Goal: Register for event/course

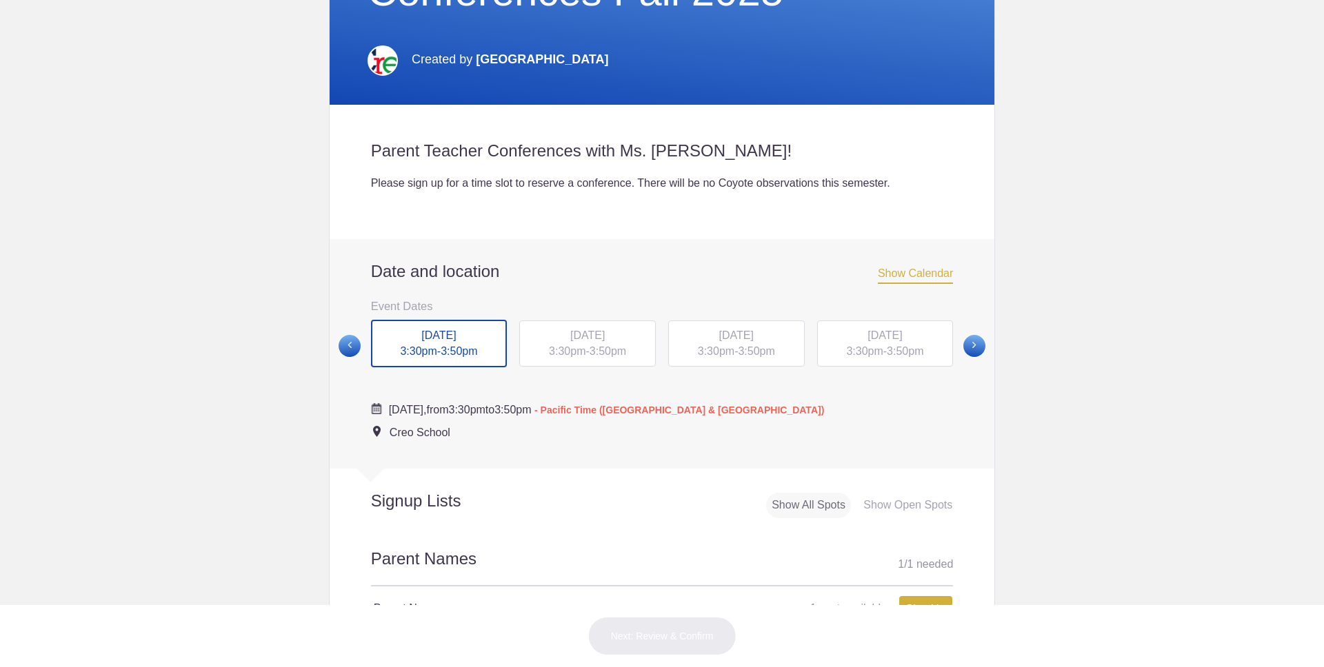
scroll to position [385, 0]
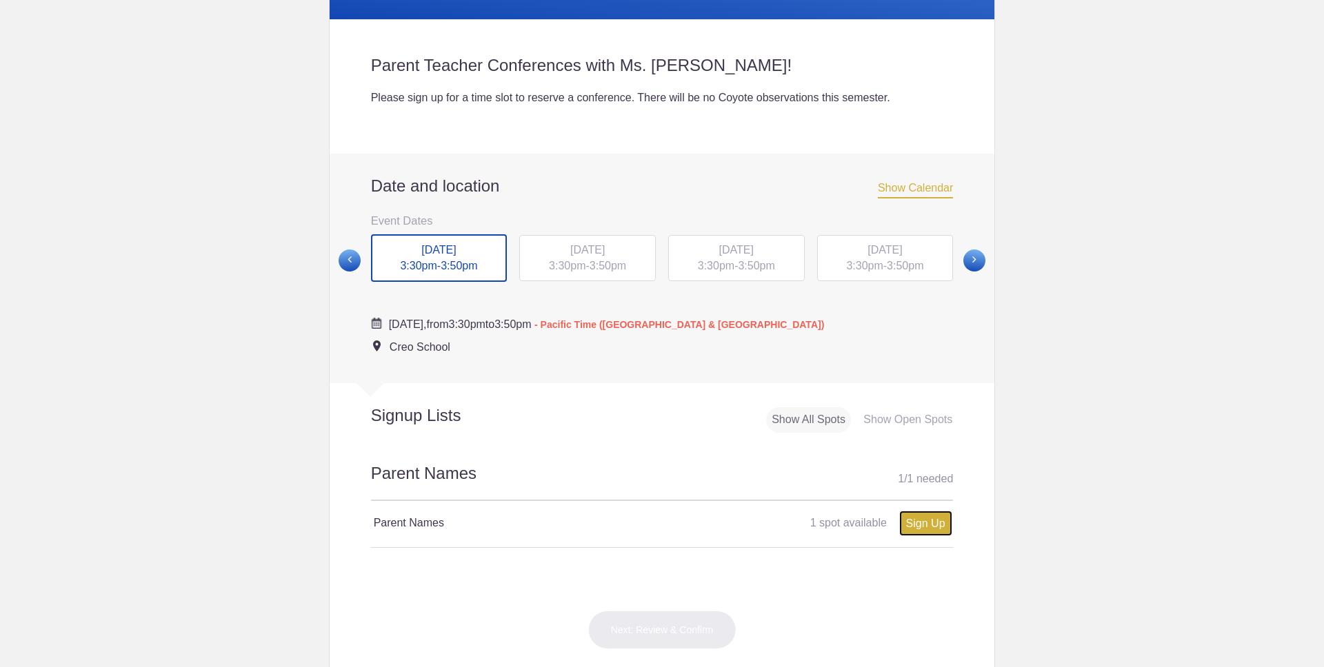
click at [909, 529] on link "Sign Up" at bounding box center [925, 524] width 53 height 26
type input "1"
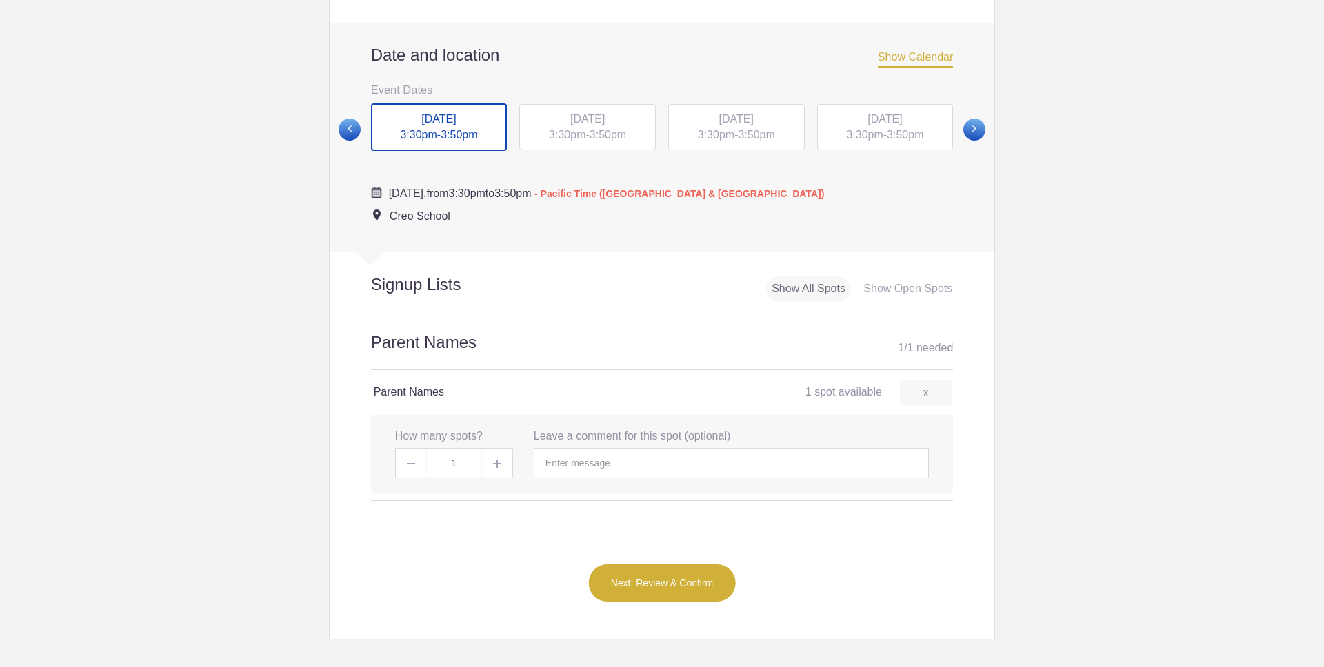
scroll to position [516, 0]
click at [627, 464] on input "text" at bounding box center [731, 462] width 395 height 30
type input "w"
type input "Ted Morrison"
click at [660, 587] on button "Next: Review & Confirm" at bounding box center [662, 582] width 148 height 39
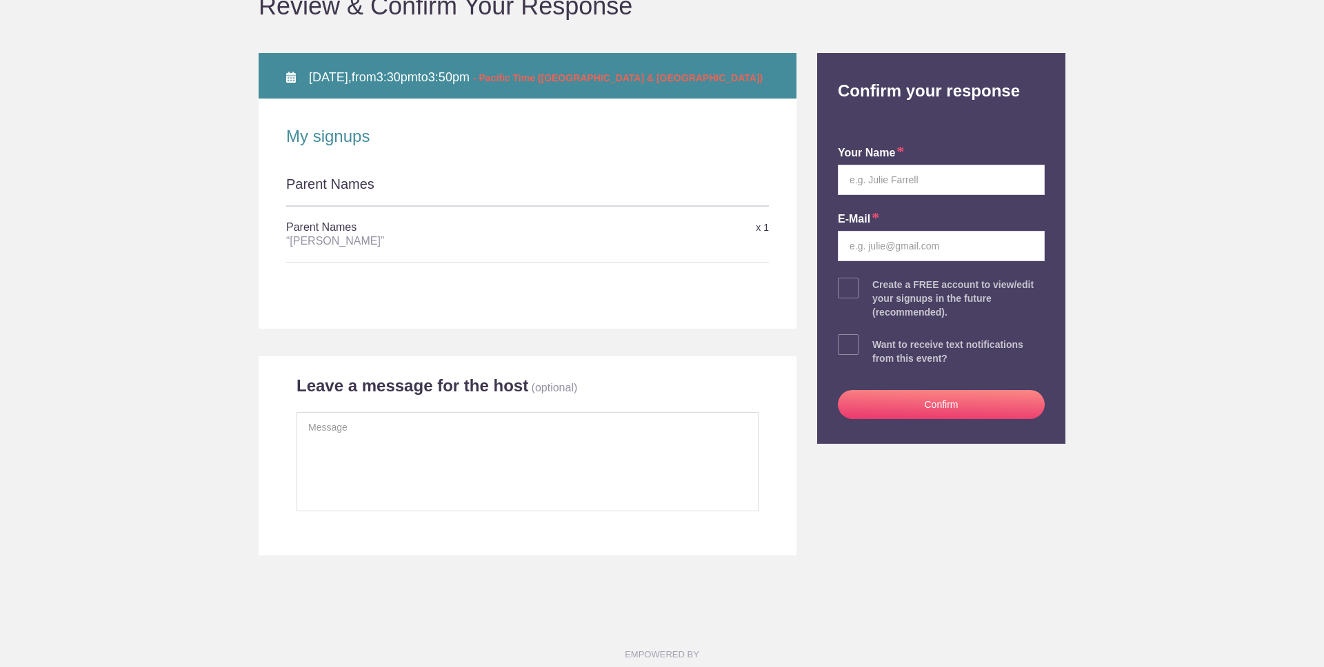
scroll to position [7, 0]
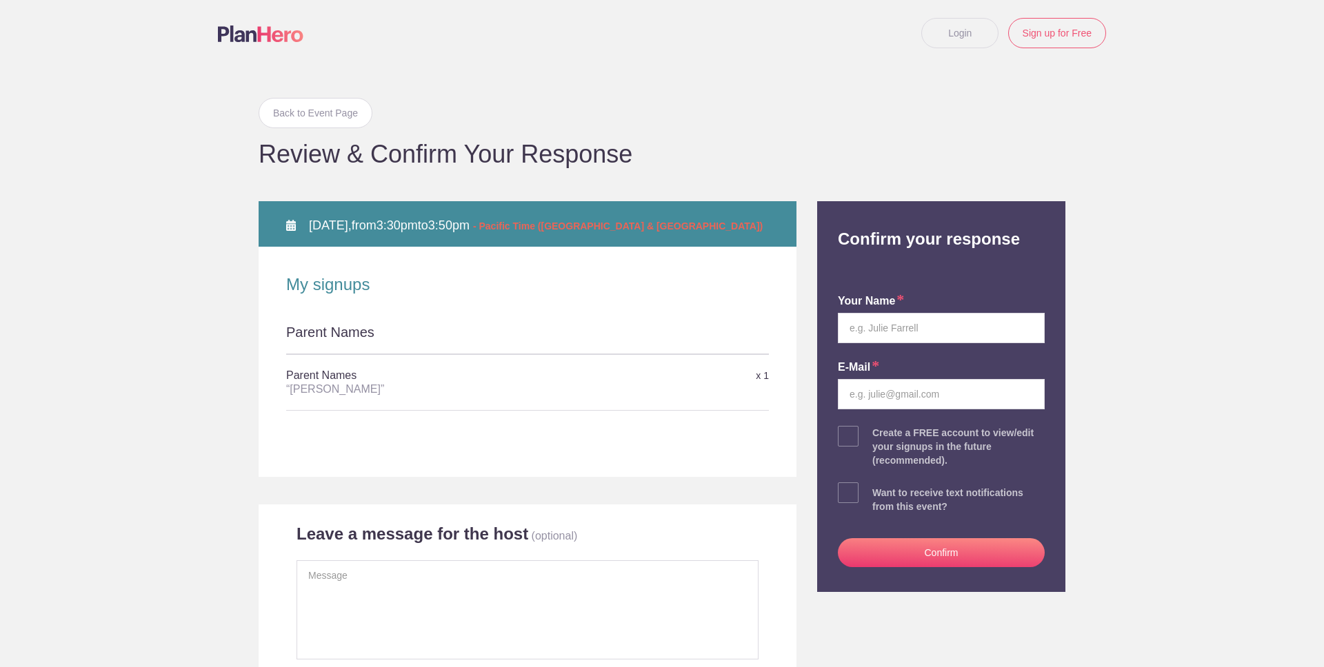
click at [914, 565] on button "Confirm" at bounding box center [941, 552] width 207 height 29
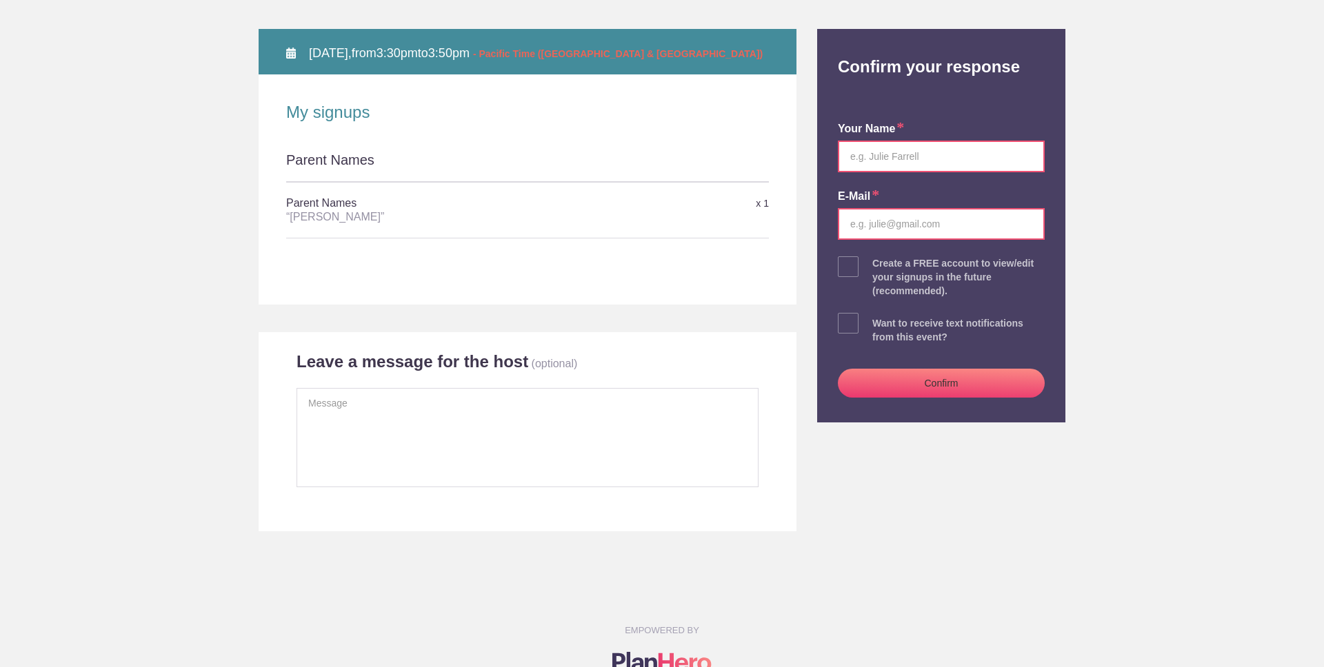
scroll to position [201, 0]
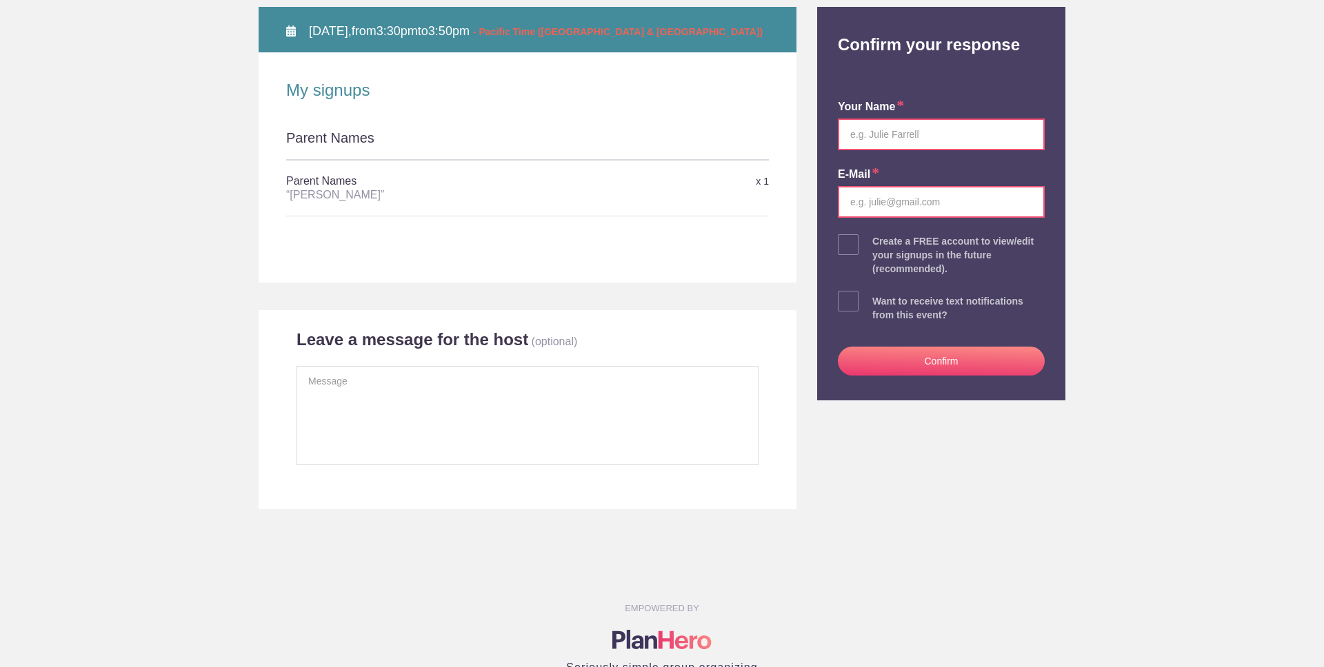
click at [903, 137] on input "text" at bounding box center [941, 135] width 207 height 32
type input "Theodore J Morrison"
type input "theodorejmorrison@gmail.com"
click at [896, 362] on button "Confirm" at bounding box center [941, 361] width 207 height 29
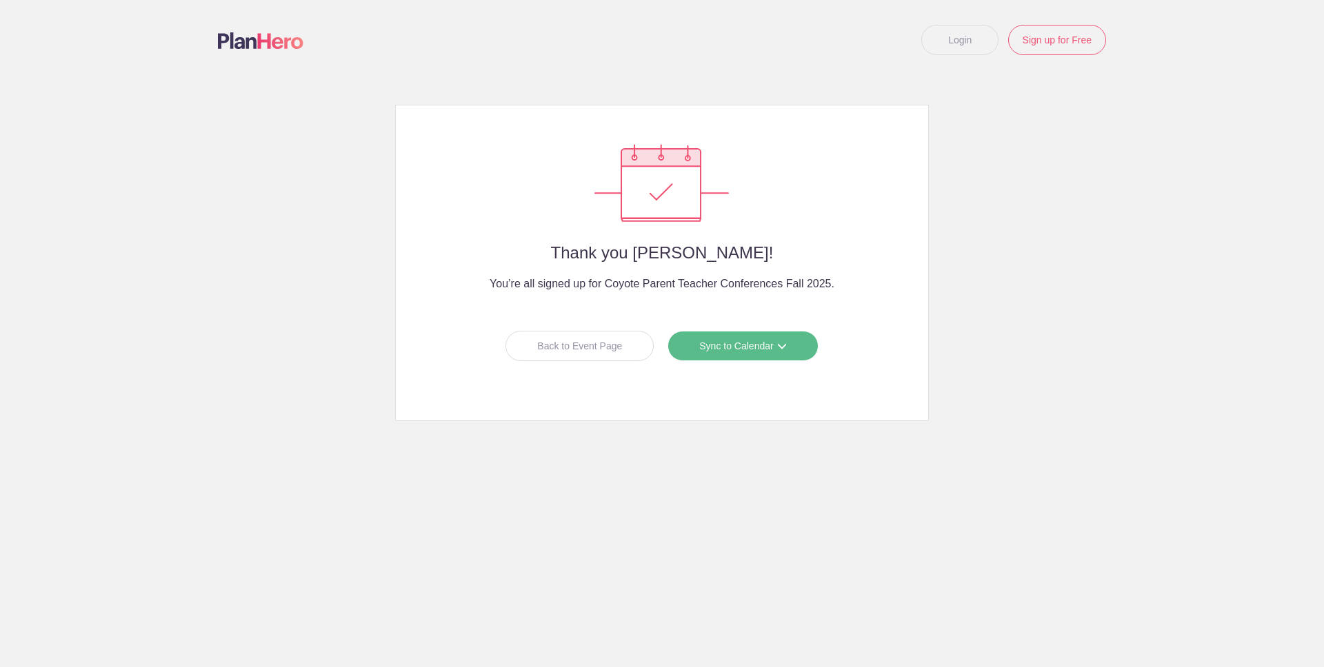
click at [724, 345] on link "Sync to Calendar" at bounding box center [742, 346] width 150 height 30
click at [732, 381] on link "Google Calendar" at bounding box center [737, 376] width 123 height 28
